Goal: Information Seeking & Learning: Learn about a topic

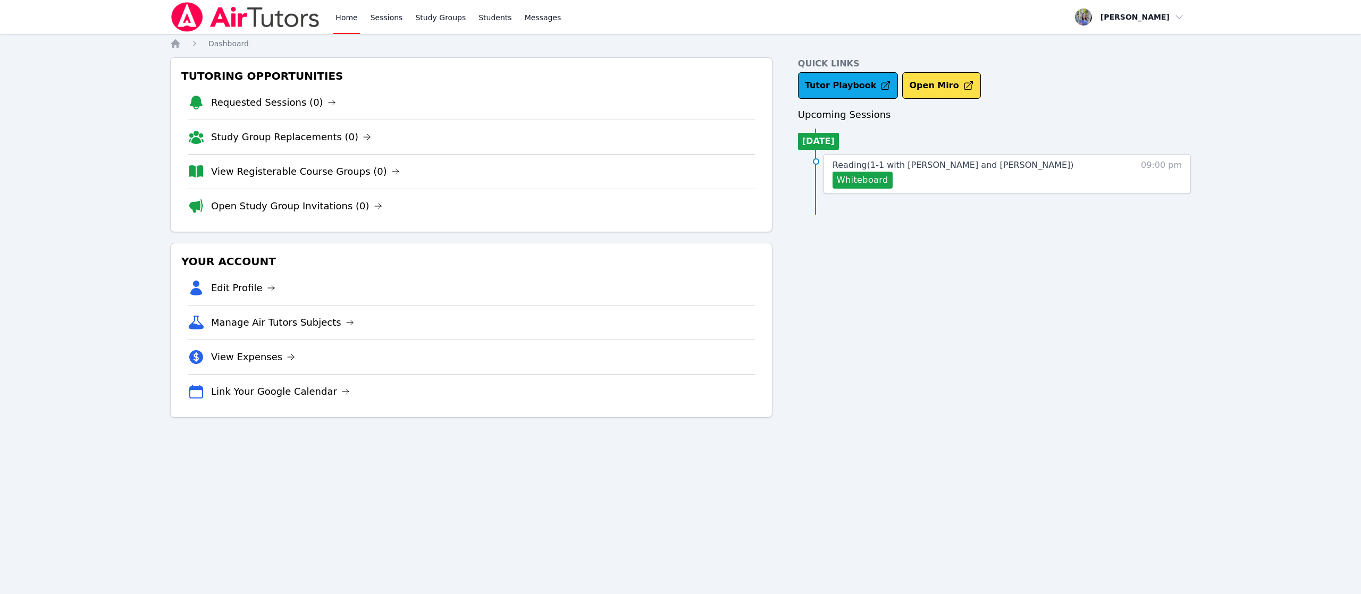
click at [897, 172] on link "Reading ( 1-1 with Marko Bilonozhko and Tracie Hymer )" at bounding box center [952, 165] width 241 height 13
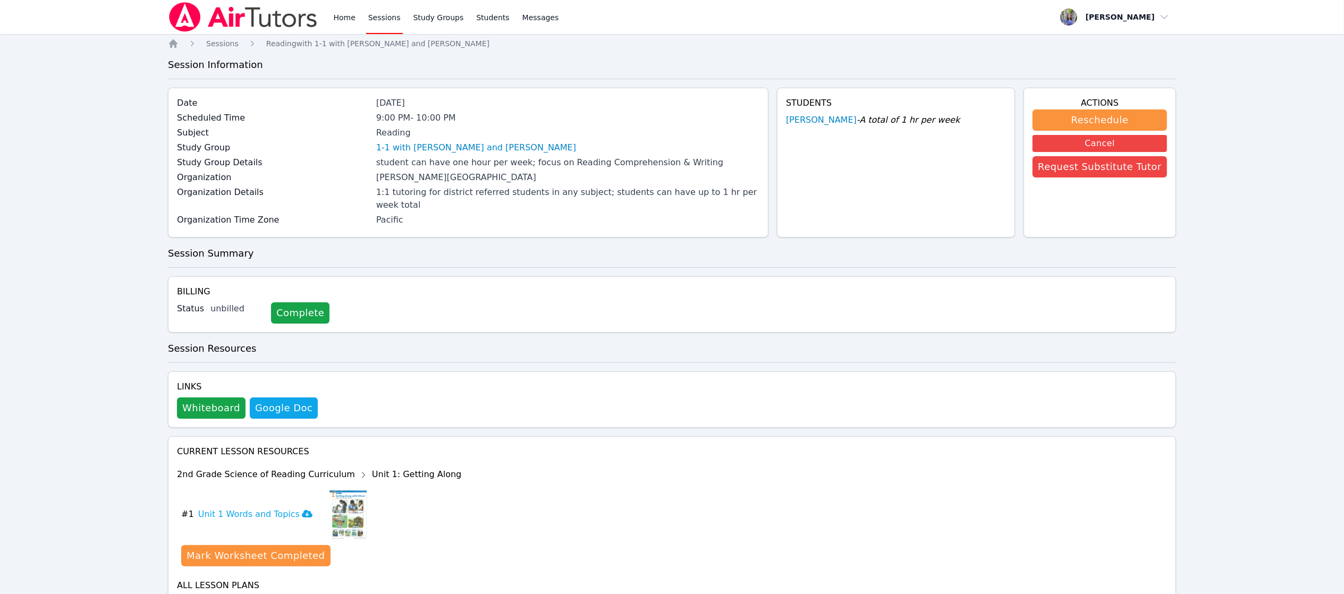
scroll to position [55, 0]
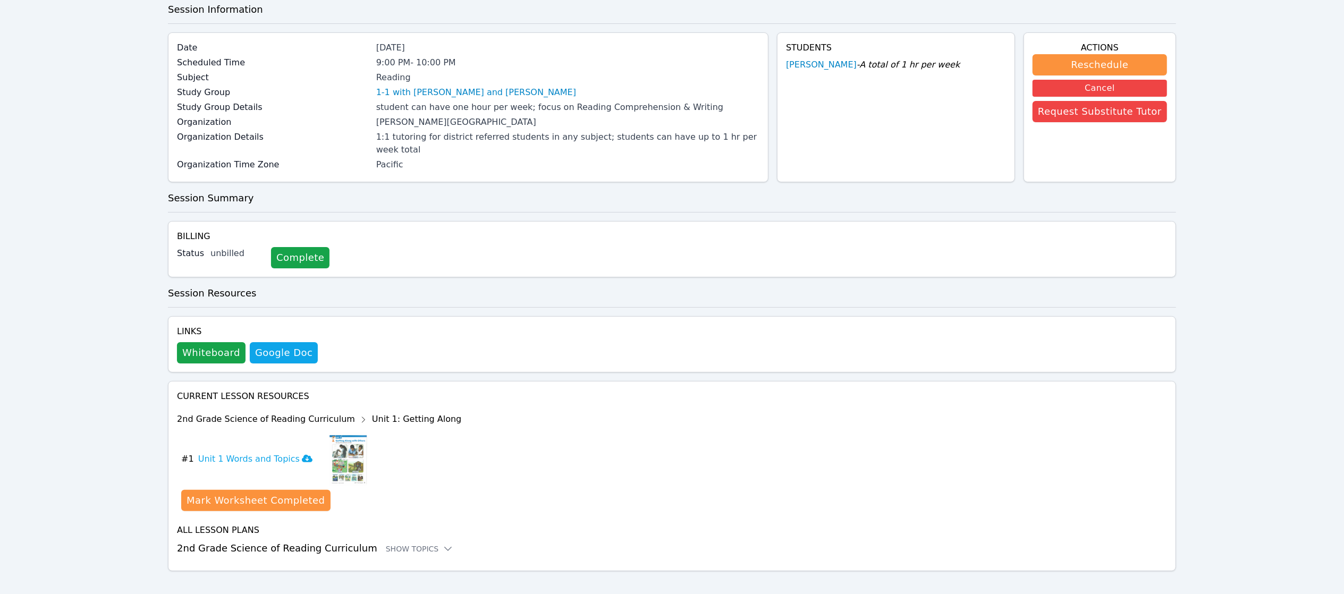
click at [443, 544] on icon at bounding box center [448, 549] width 11 height 11
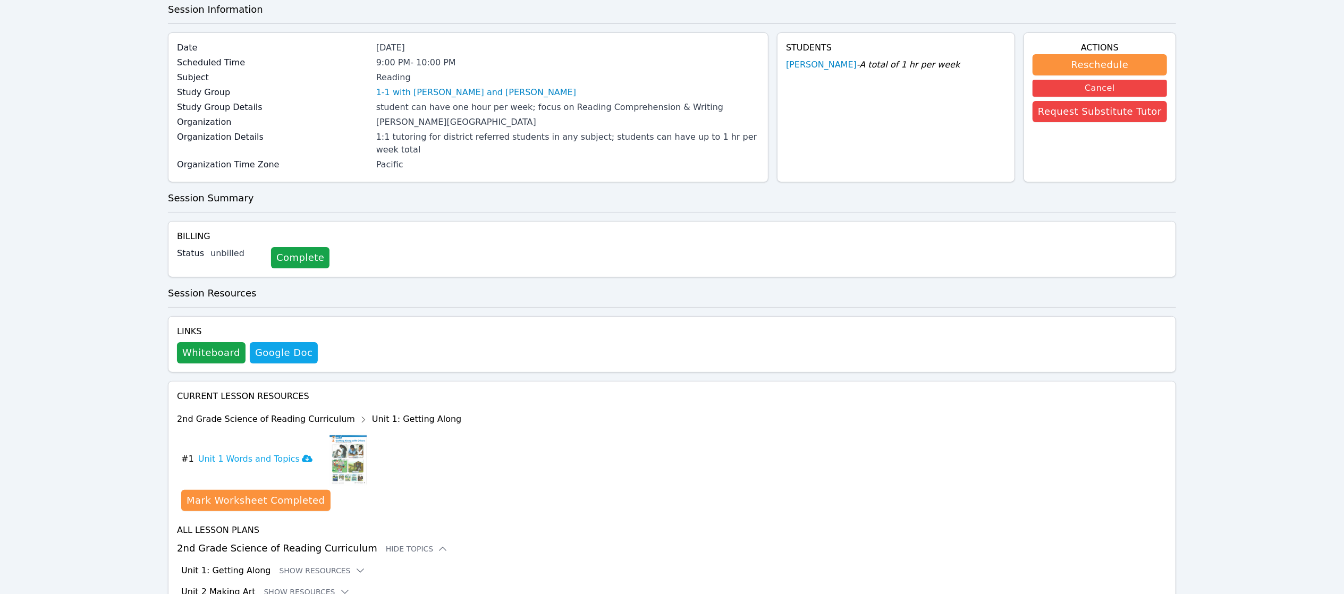
scroll to position [185, 0]
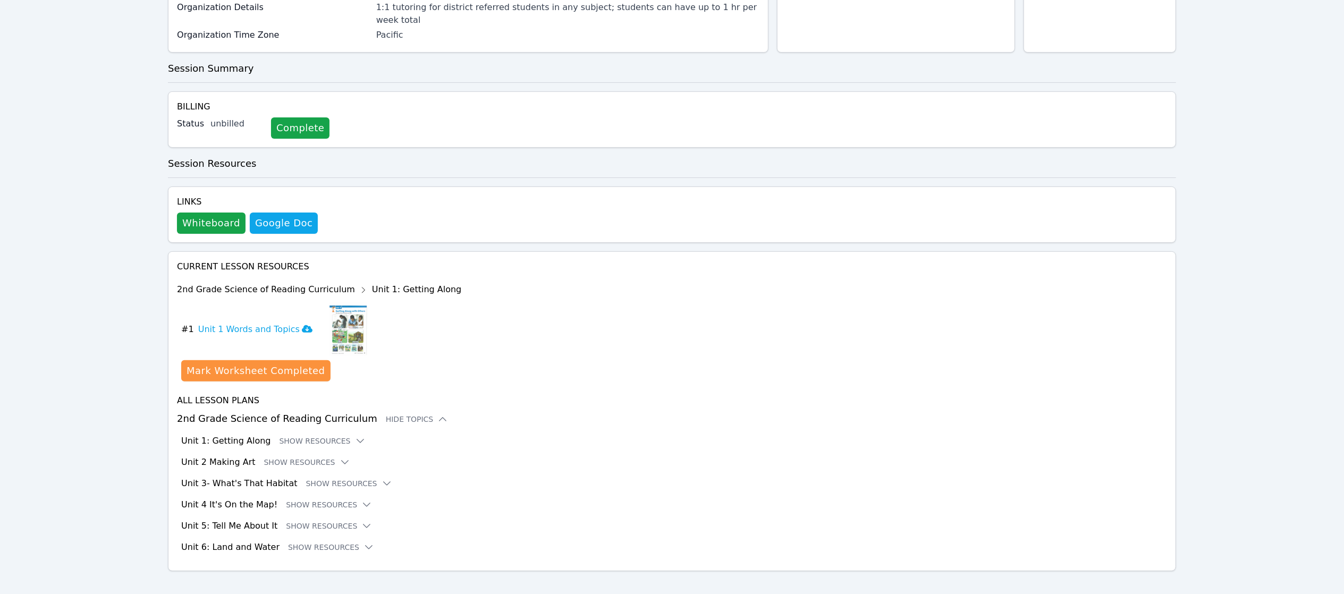
click at [298, 436] on button "Show Resources" at bounding box center [323, 441] width 86 height 11
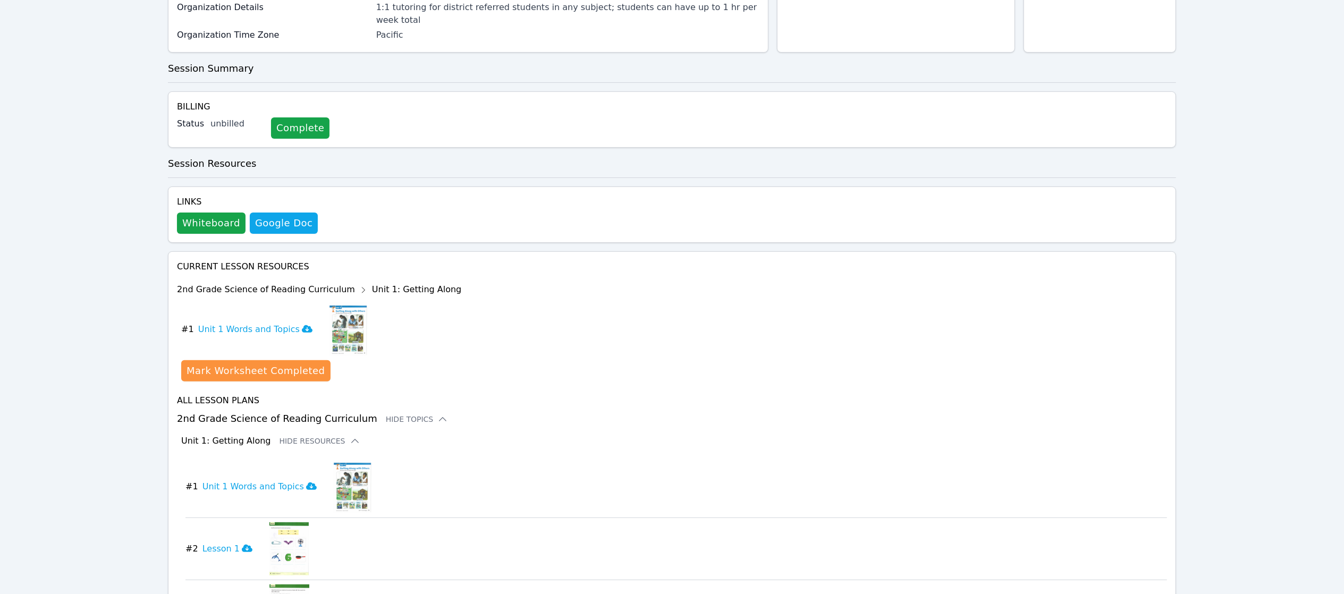
click at [242, 545] on icon at bounding box center [247, 548] width 11 height 7
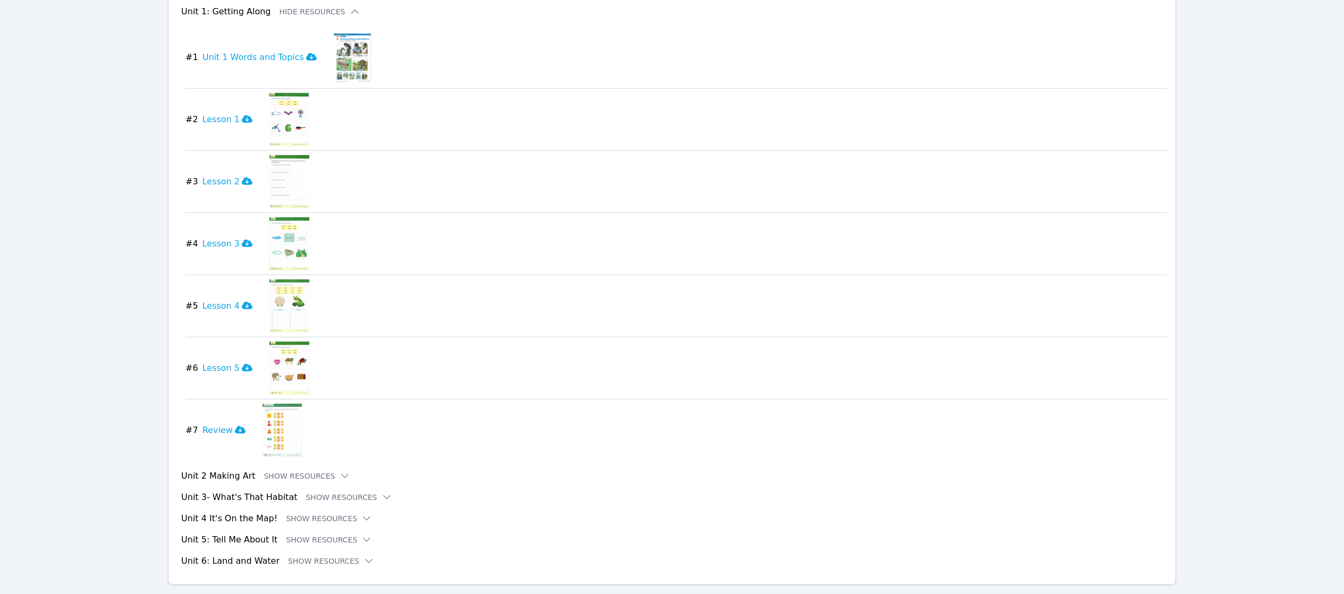
scroll to position [617, 0]
click at [334, 553] on button "Show Resources" at bounding box center [331, 558] width 86 height 11
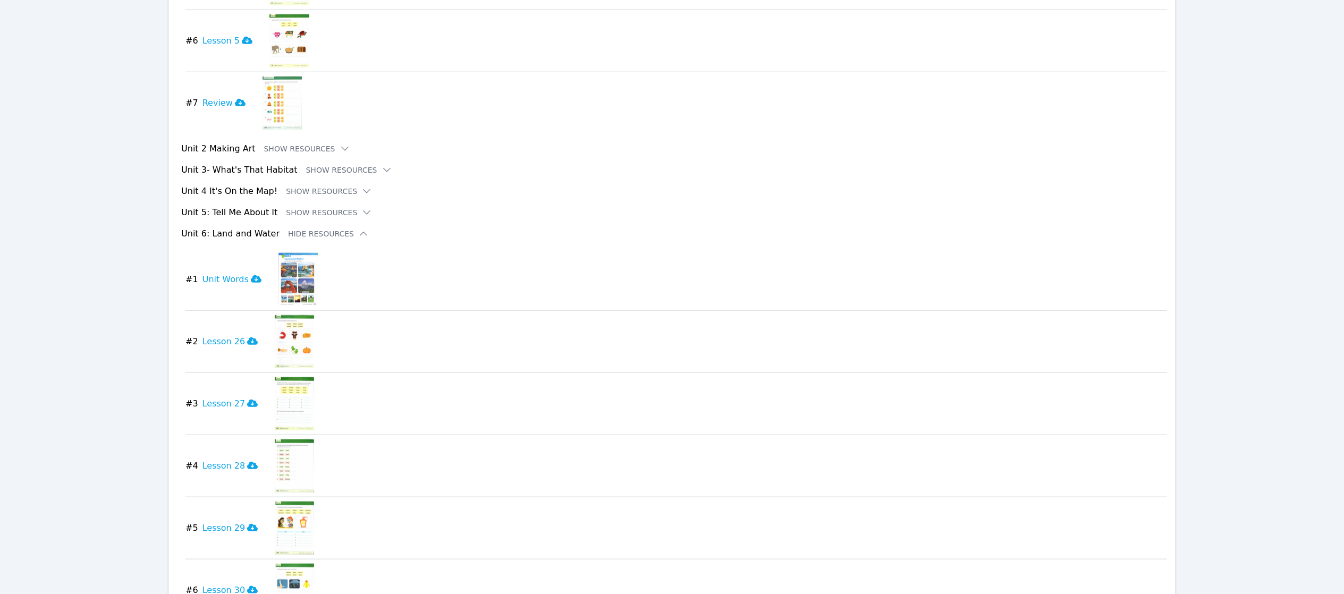
scroll to position [1065, 0]
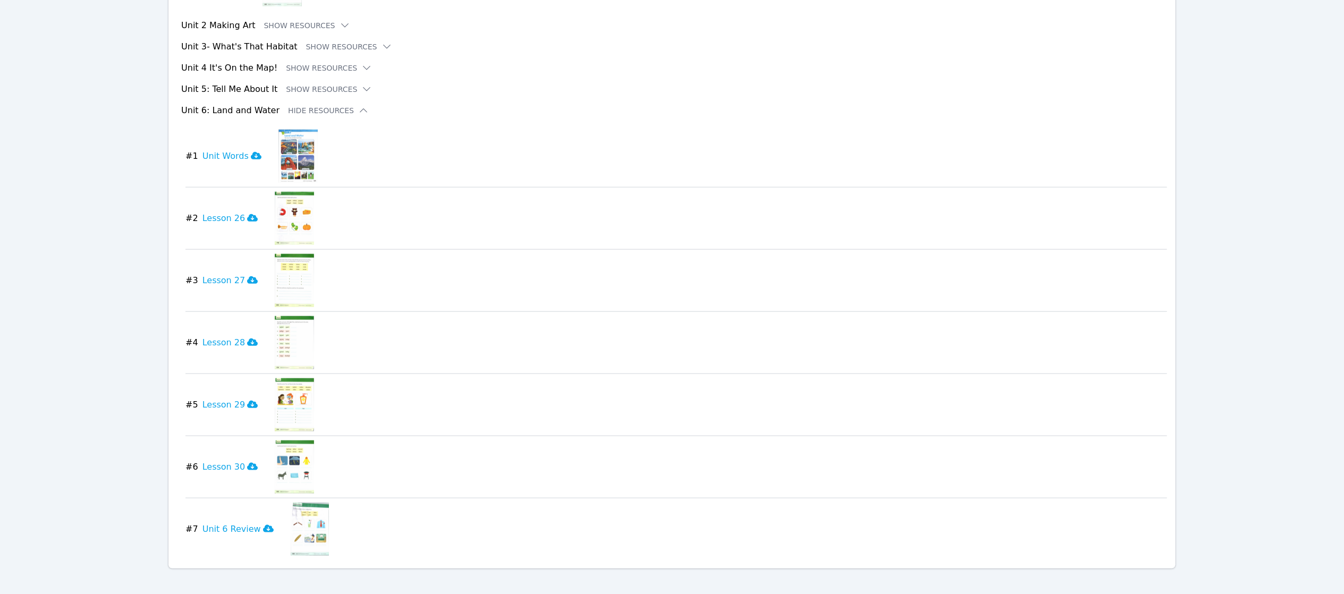
click at [302, 84] on button "Show Resources" at bounding box center [329, 89] width 86 height 11
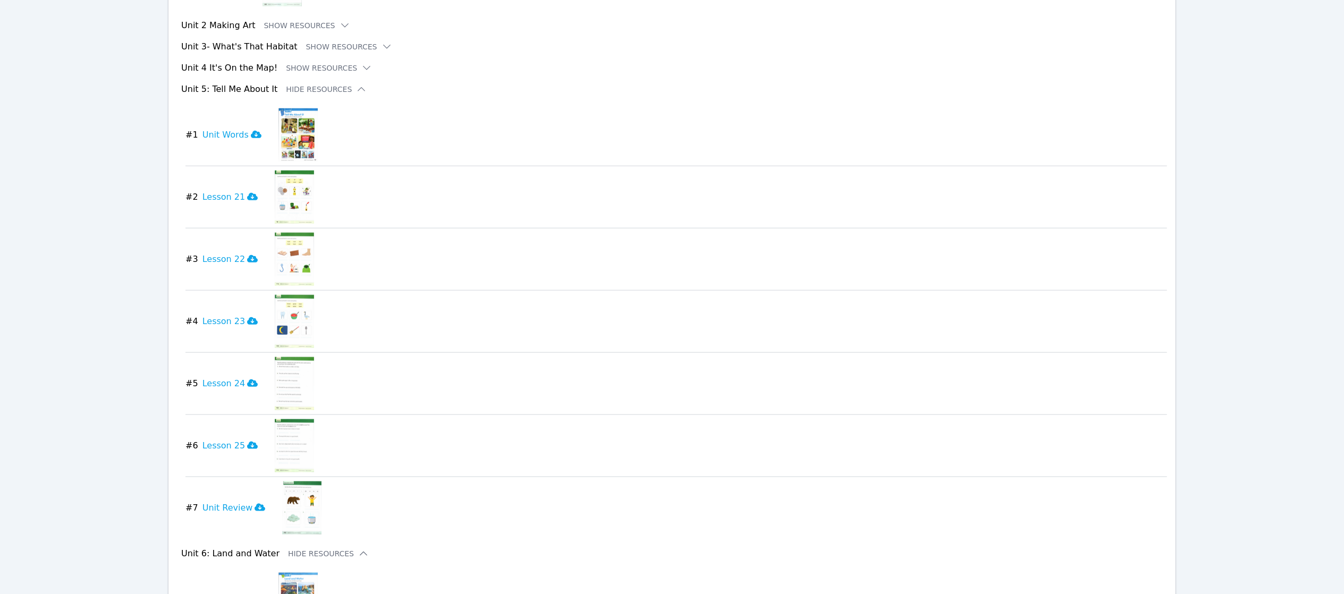
click at [291, 63] on button "Show Resources" at bounding box center [329, 68] width 86 height 11
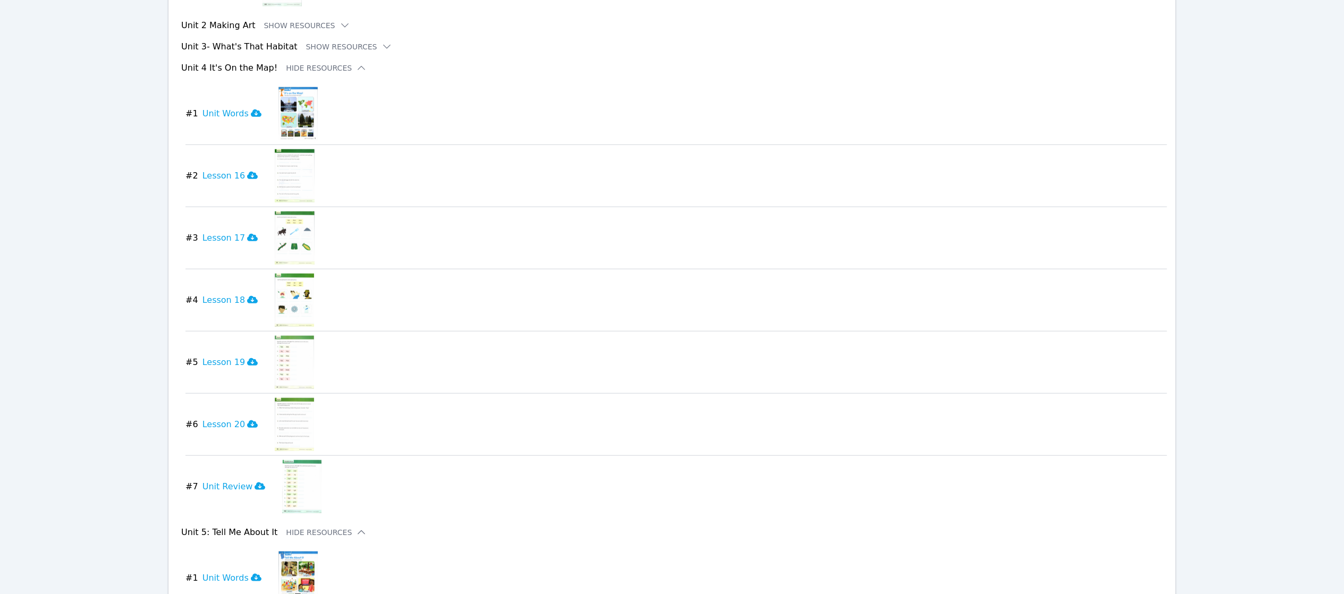
click at [218, 170] on h3 "Lesson 16" at bounding box center [231, 176] width 56 height 13
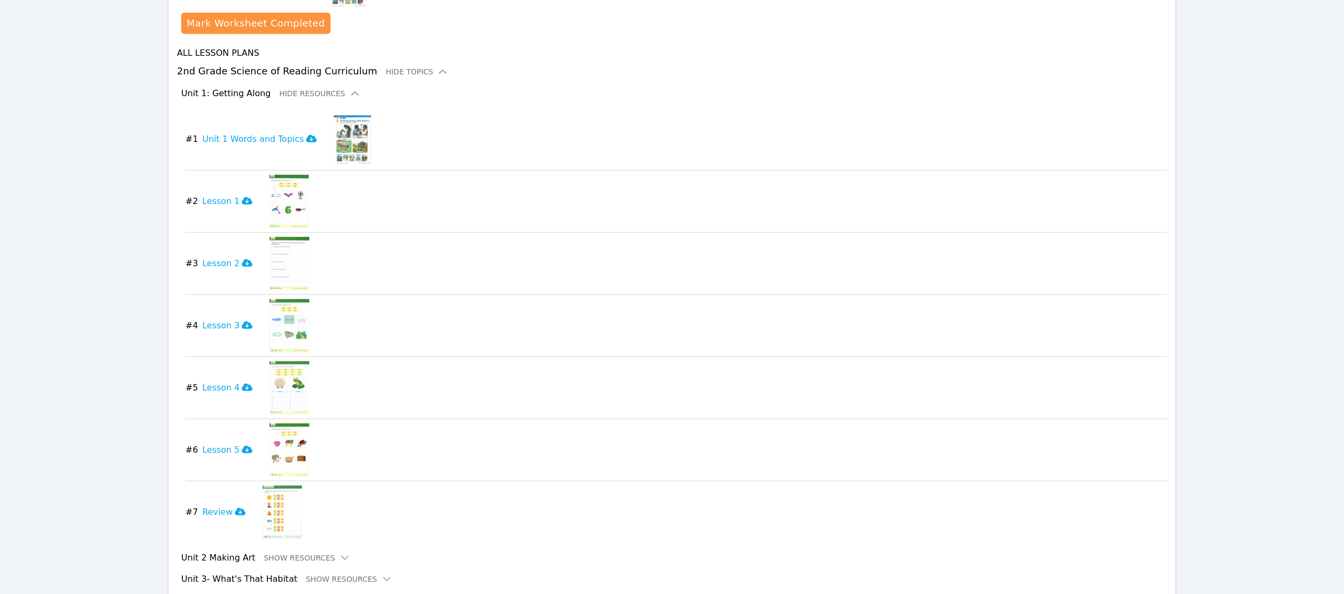
scroll to position [539, 0]
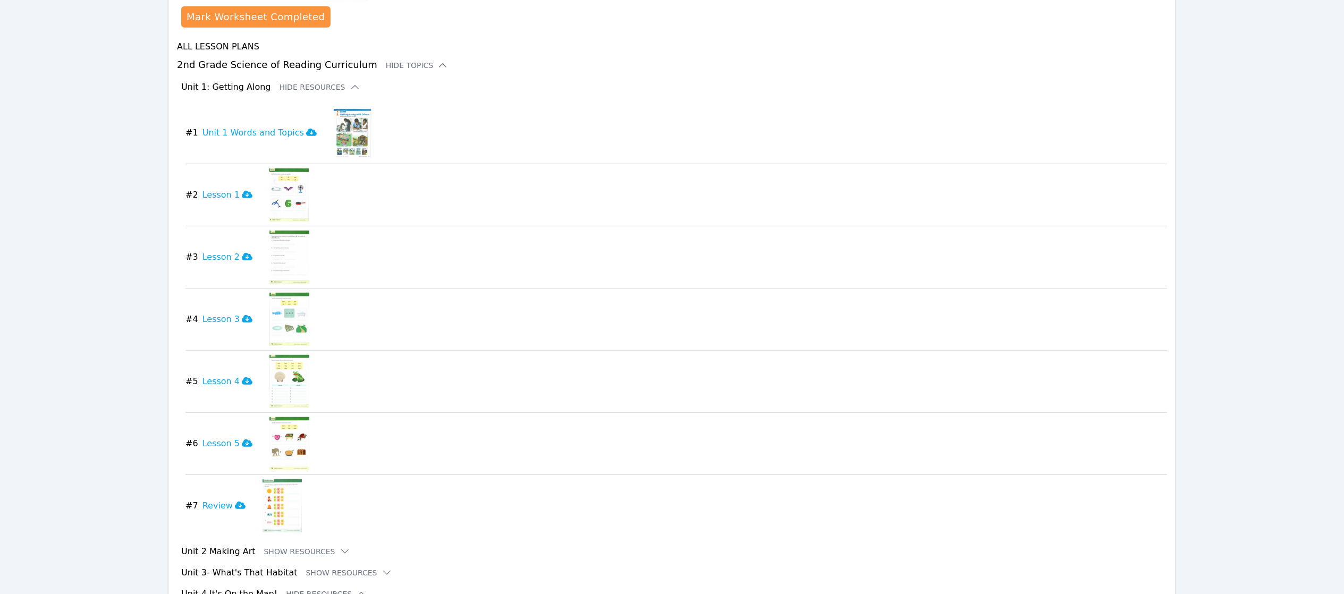
click at [275, 180] on img at bounding box center [289, 195] width 39 height 53
click at [288, 127] on h3 "Unit 1 Words and Topics" at bounding box center [260, 133] width 114 height 13
click at [258, 197] on div "download resource # 2 Lesson 1" at bounding box center [677, 195] width 982 height 53
click at [208, 189] on h3 "Lesson 1" at bounding box center [228, 195] width 50 height 13
click at [270, 546] on button "Show Resources" at bounding box center [307, 551] width 86 height 11
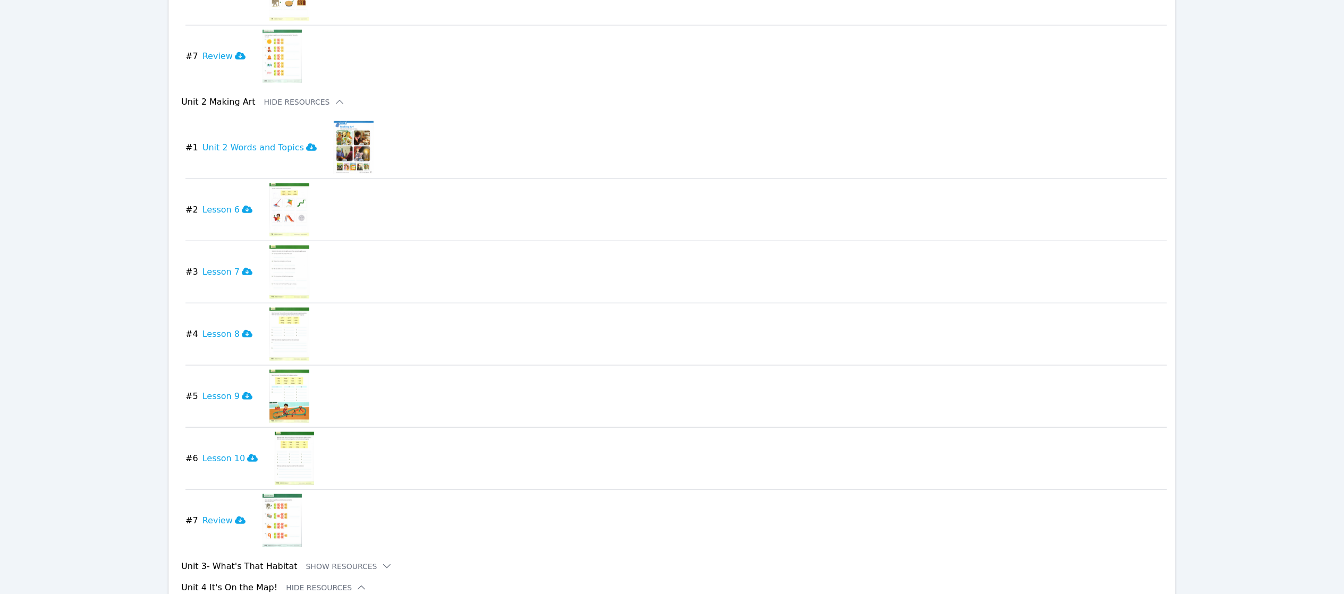
scroll to position [1008, 0]
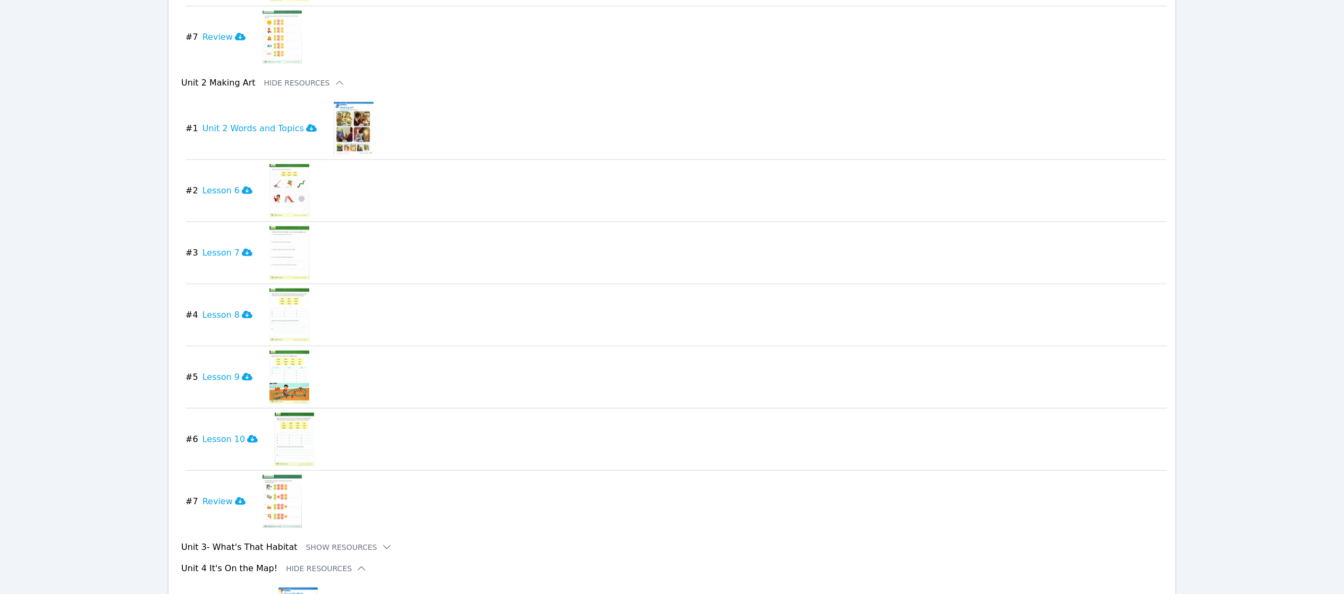
click at [313, 542] on button "Show Resources" at bounding box center [349, 547] width 86 height 11
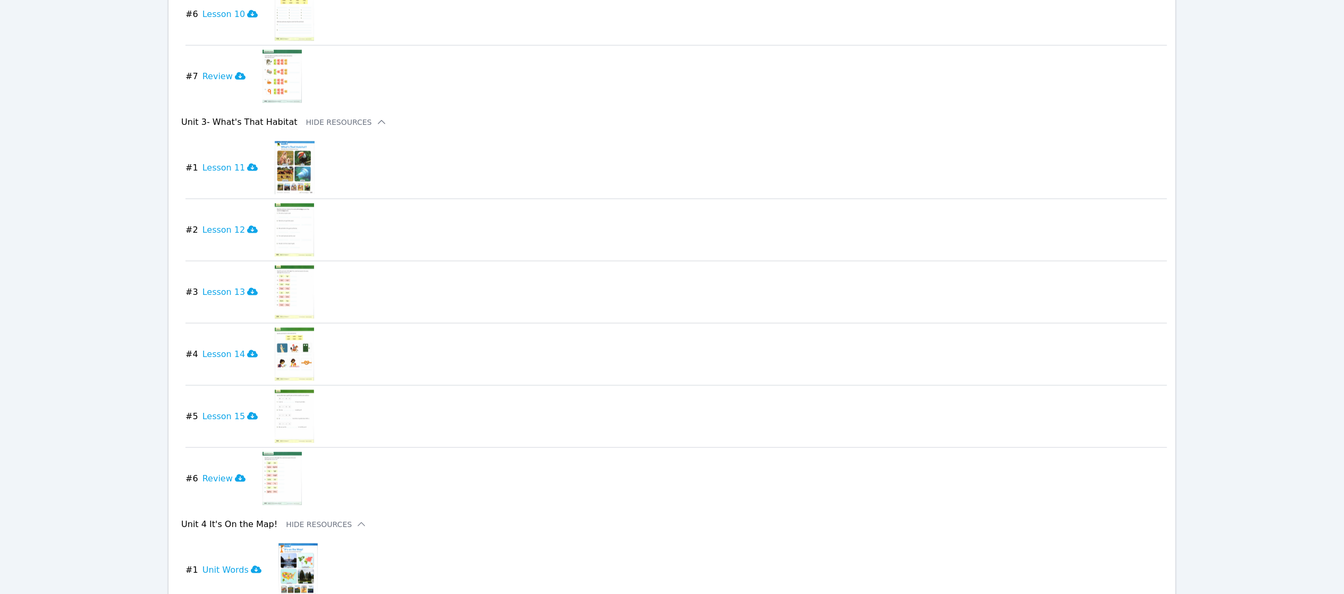
scroll to position [1437, 0]
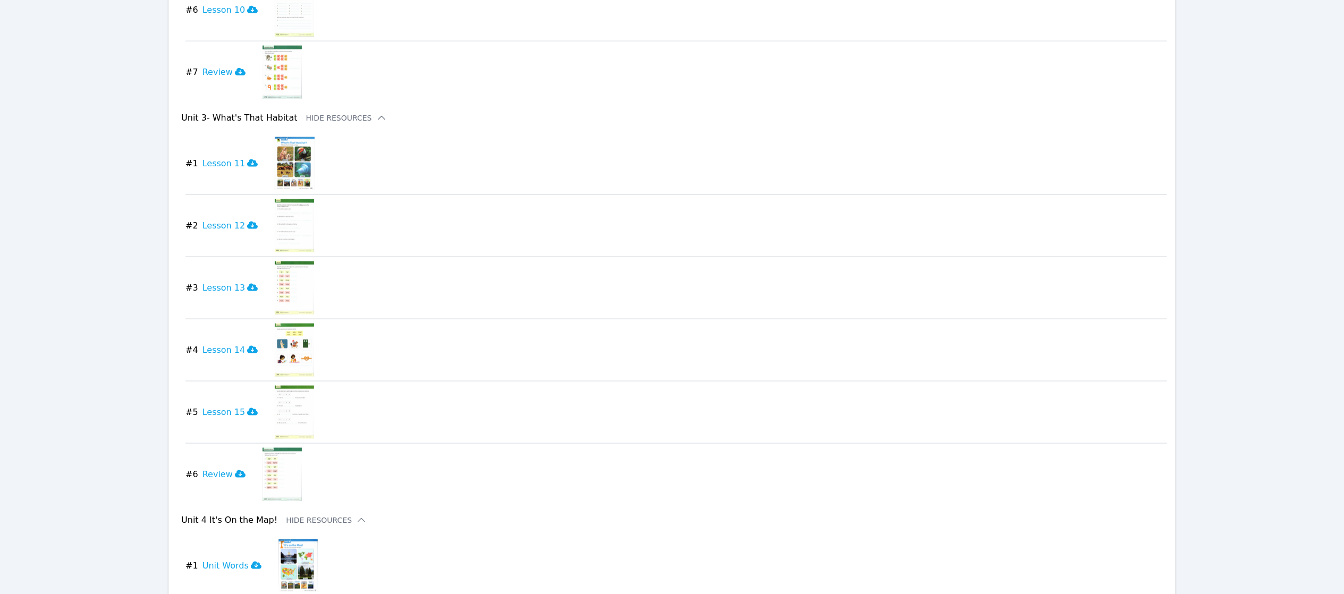
click at [218, 159] on h3 "Lesson 11" at bounding box center [231, 163] width 56 height 13
click at [247, 222] on icon at bounding box center [252, 225] width 11 height 7
